Goal: Understand process/instructions: Learn how to perform a task or action

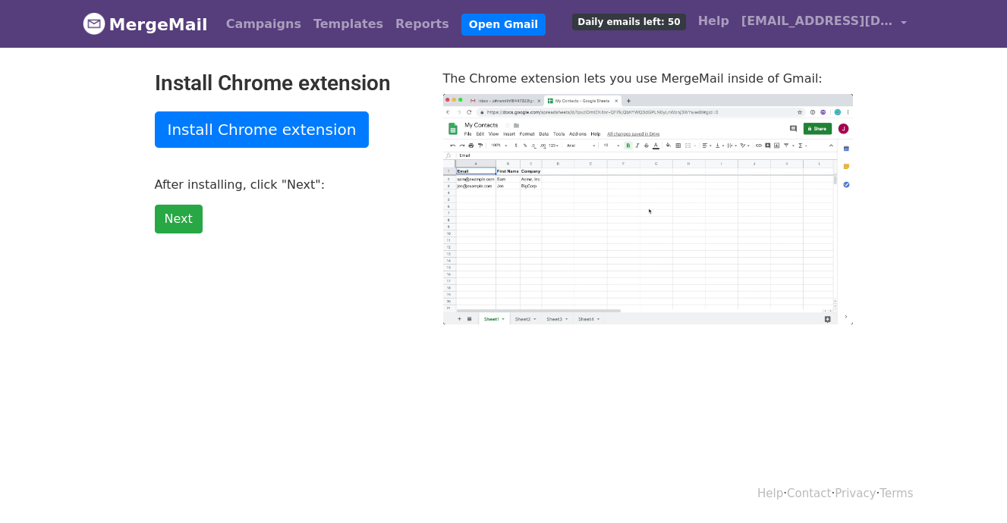
scroll to position [2, 0]
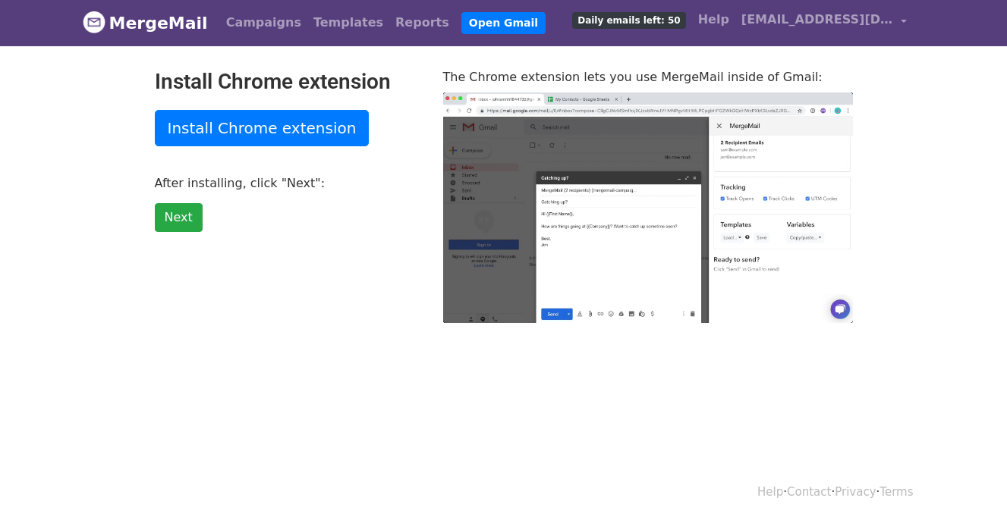
type input "43.9"
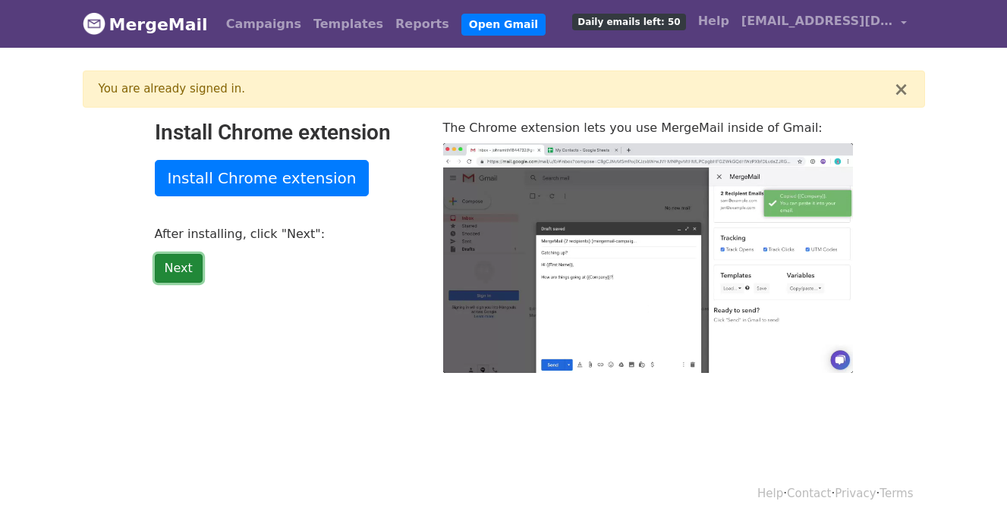
click at [182, 267] on link "Next" at bounding box center [179, 268] width 48 height 29
type input "10.71"
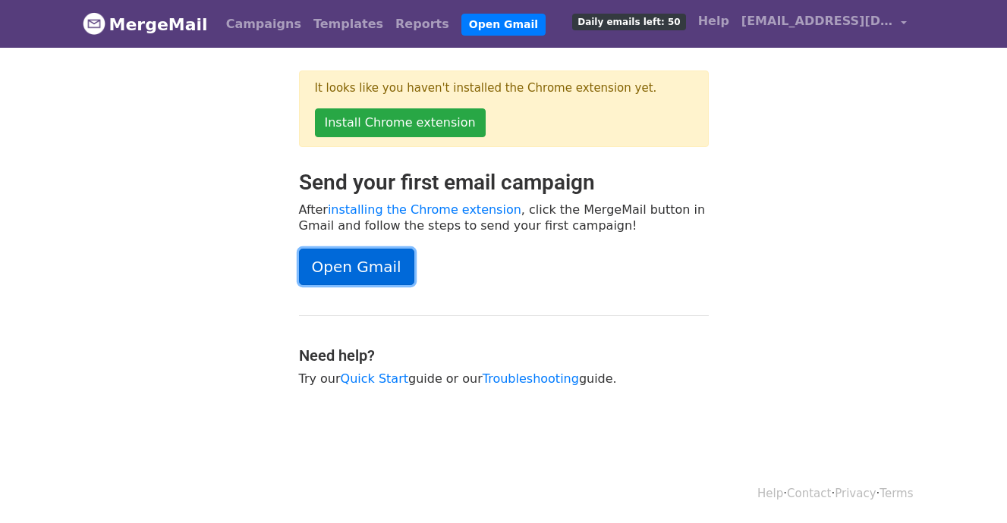
click at [383, 262] on link "Open Gmail" at bounding box center [356, 267] width 115 height 36
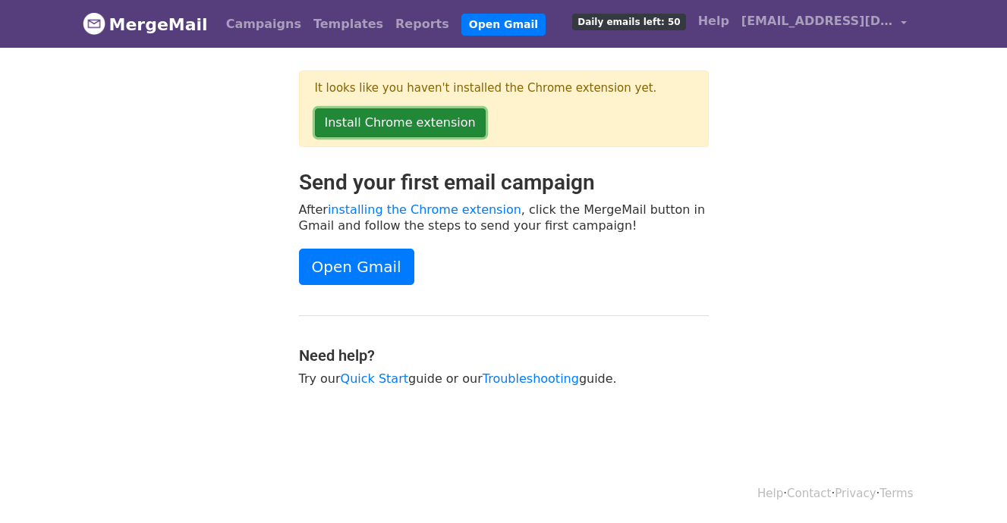
click at [392, 119] on link "Install Chrome extension" at bounding box center [400, 122] width 171 height 29
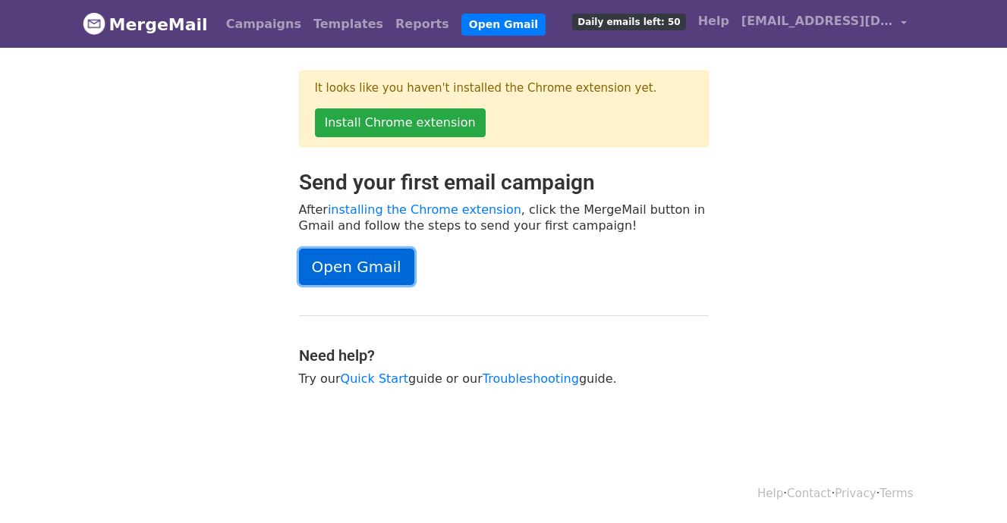
click at [350, 272] on link "Open Gmail" at bounding box center [356, 267] width 115 height 36
